Goal: Check status: Check status

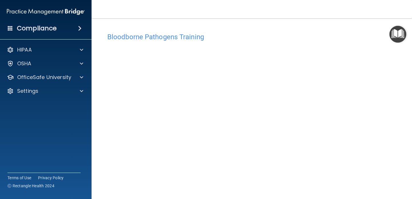
click at [394, 33] on img "Open Resource Center" at bounding box center [397, 34] width 17 height 17
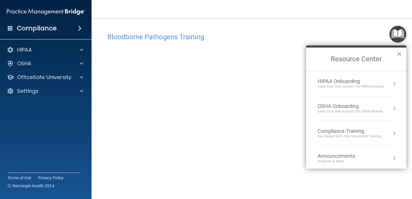
click at [399, 53] on button "×" at bounding box center [398, 53] width 5 height 9
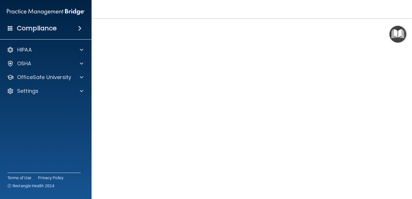
scroll to position [12, 0]
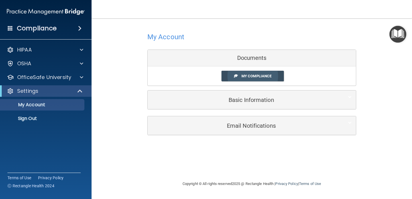
click at [245, 76] on span "My Compliance" at bounding box center [256, 76] width 30 height 4
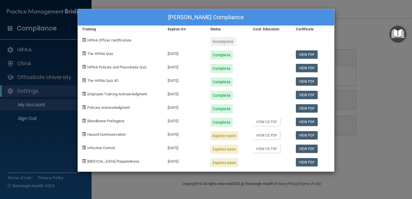
click at [377, 51] on div "[PERSON_NAME] Compliance Training Expires On Status Cont. Education Certificate…" at bounding box center [206, 99] width 412 height 199
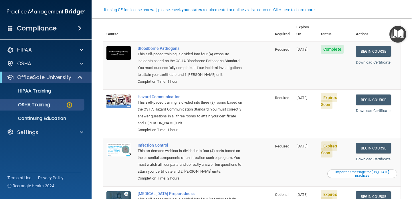
scroll to position [98, 0]
